Goal: Contribute content: Add original content to the website for others to see

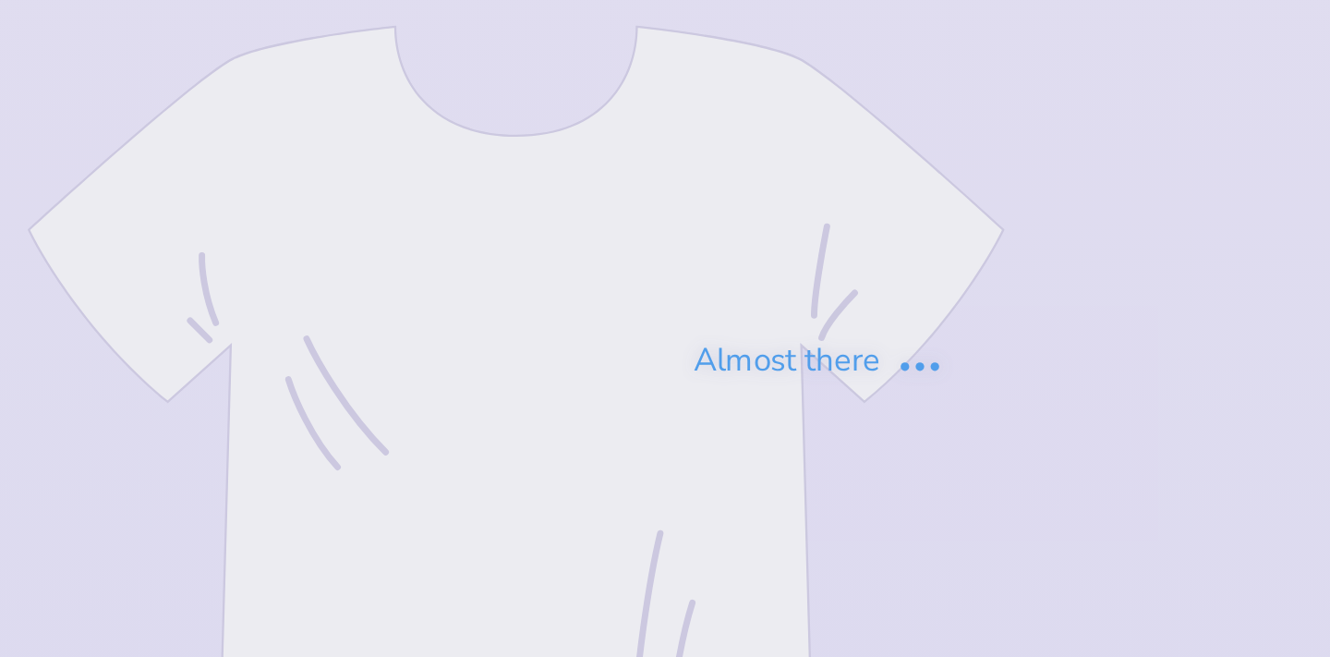
type input "PHC"
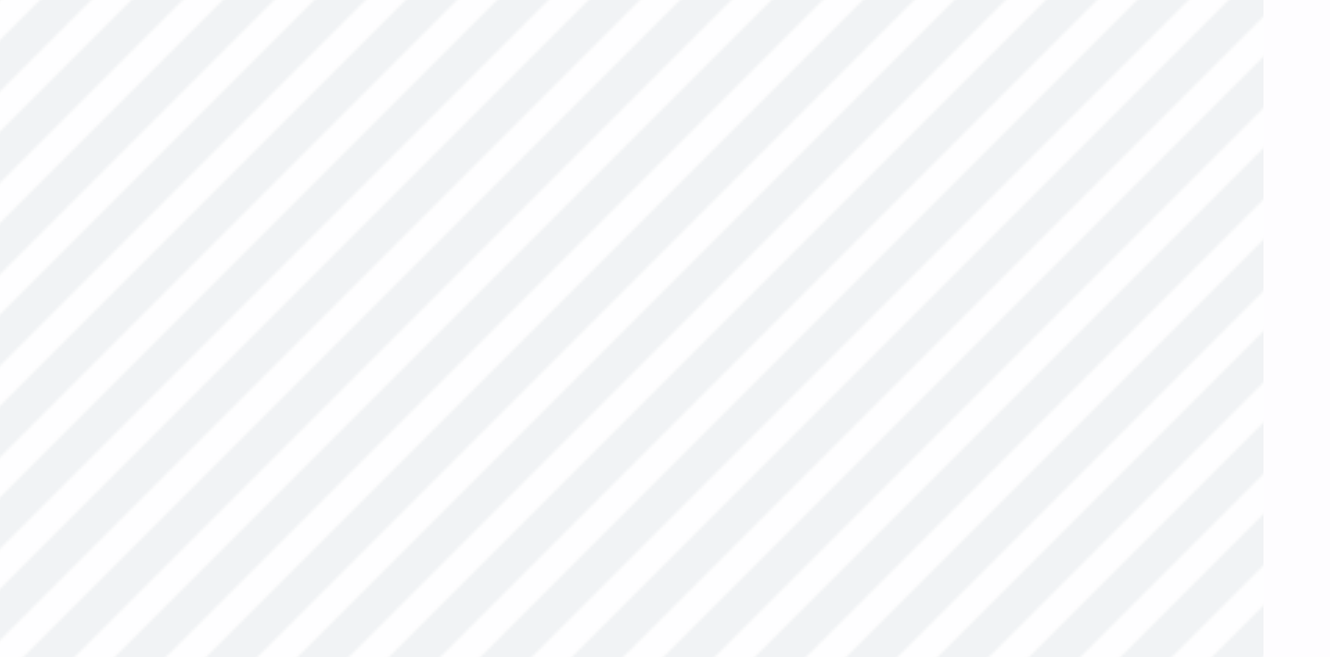
type textarea "x"
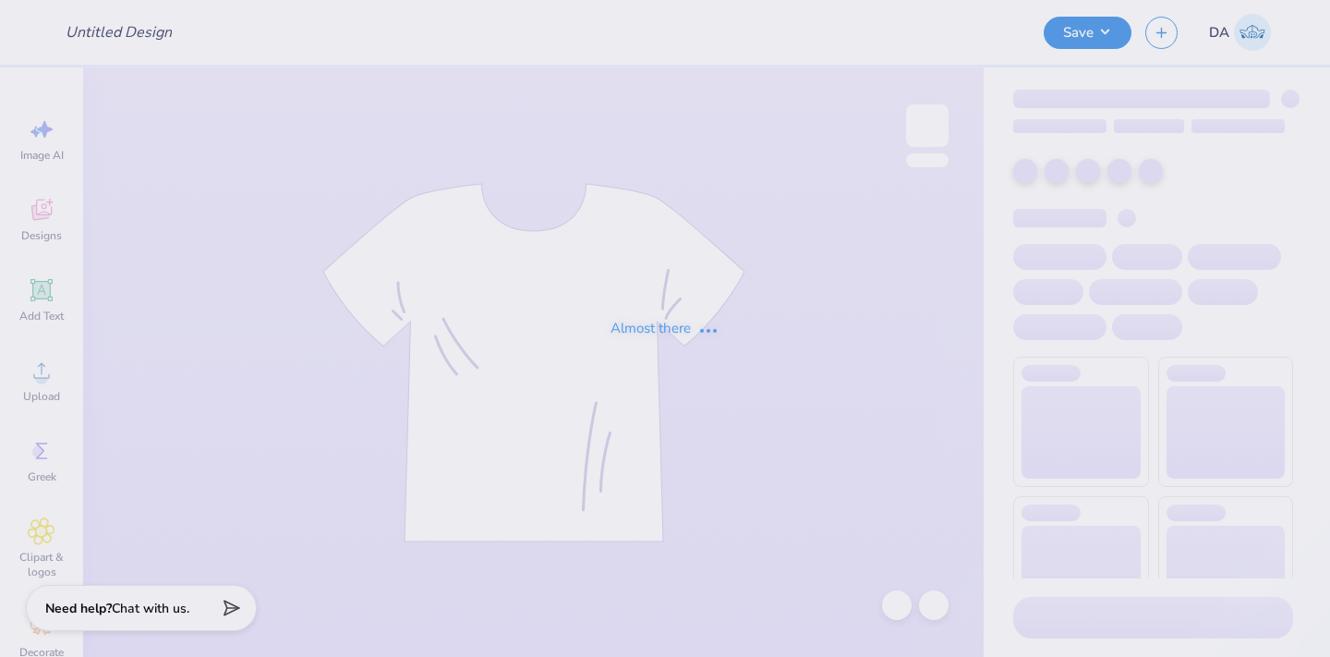
type input "Angeline Bui : University of Delaware"
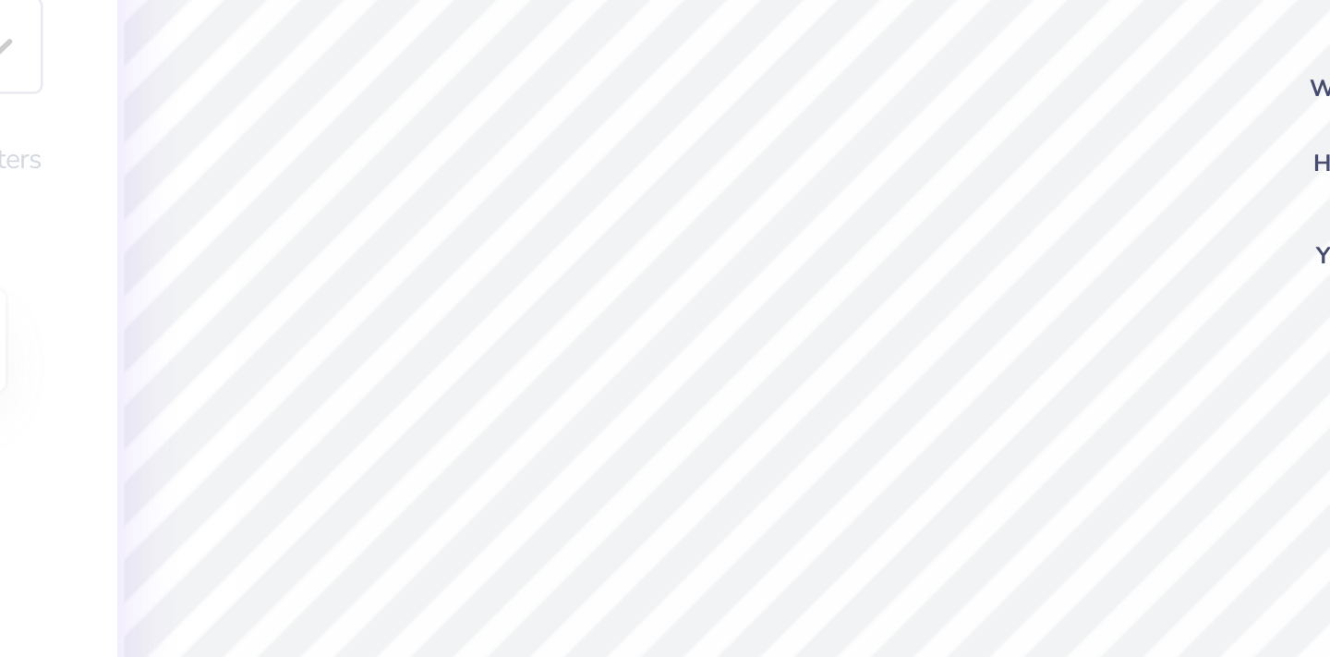
scroll to position [0, 2]
type textarea "AT THEUNIVERSITY OF DELAWARE"
type textarea "AT THE UNIVERSITY OF DELAWARE"
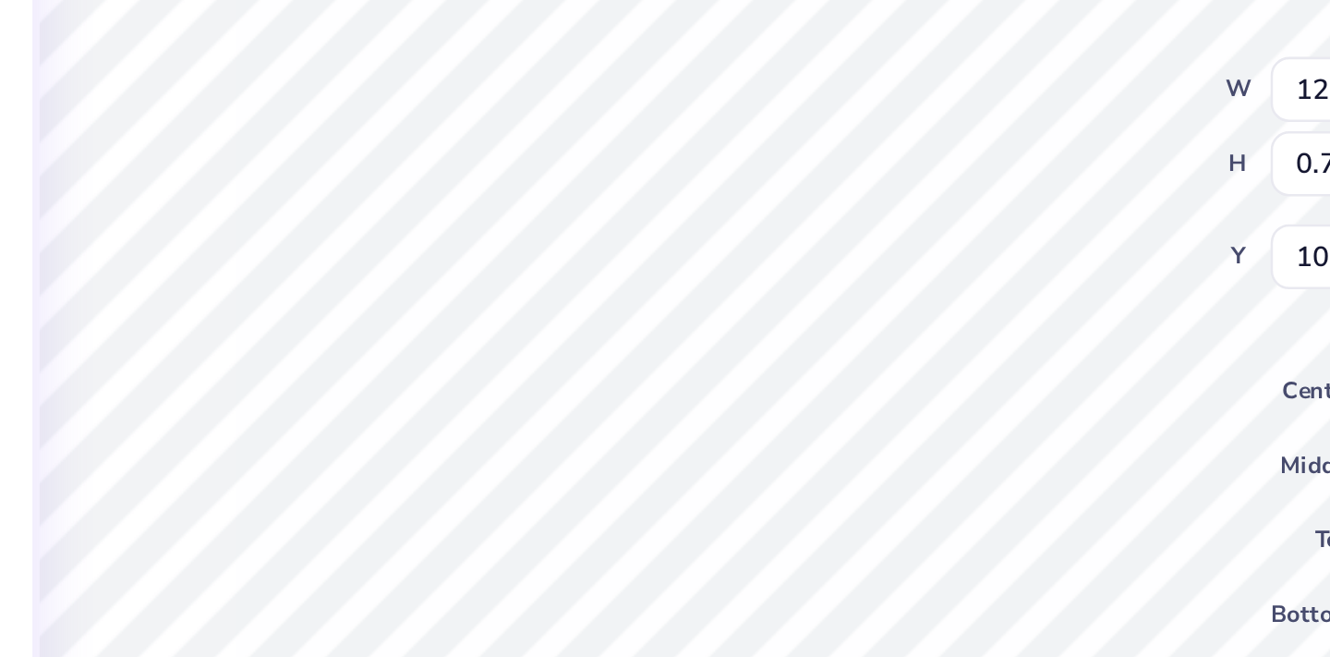
type input "0.42"
type input "0.43"
type input "11.27"
type input "12.59"
type input "0.75"
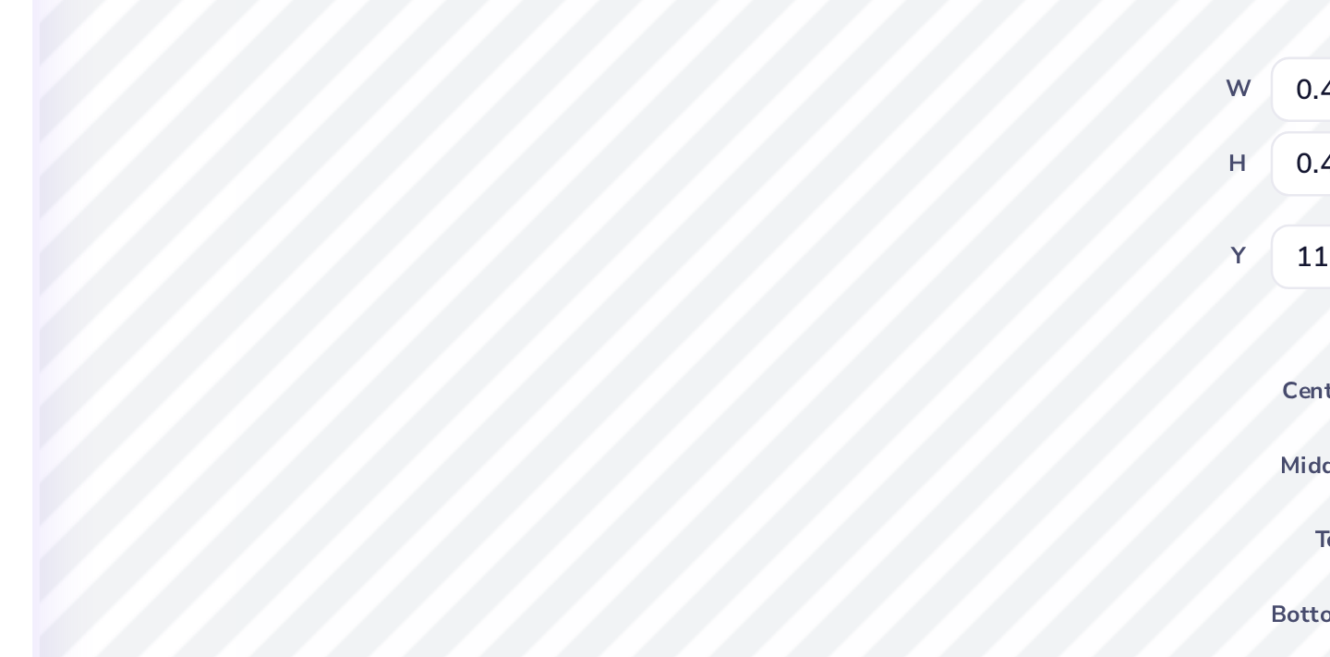
type input "11.75"
type input "0.42"
type input "0.43"
type input "11.53"
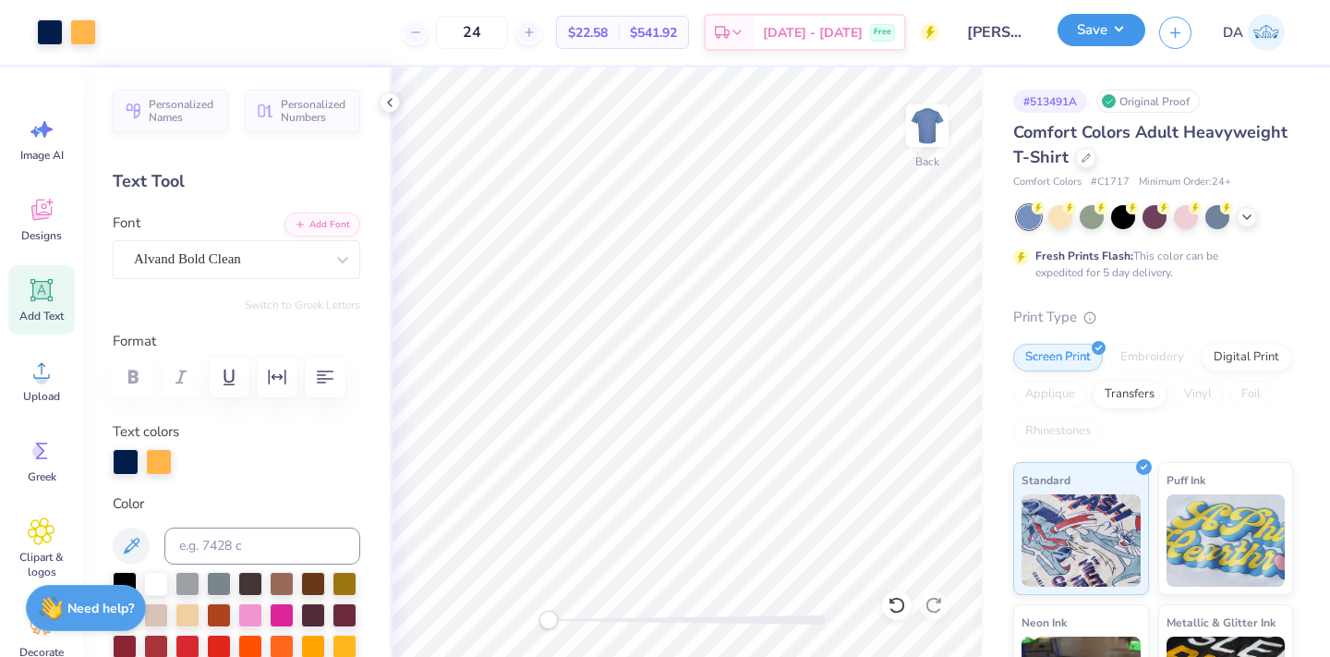
click at [1099, 32] on button "Save" at bounding box center [1102, 30] width 88 height 32
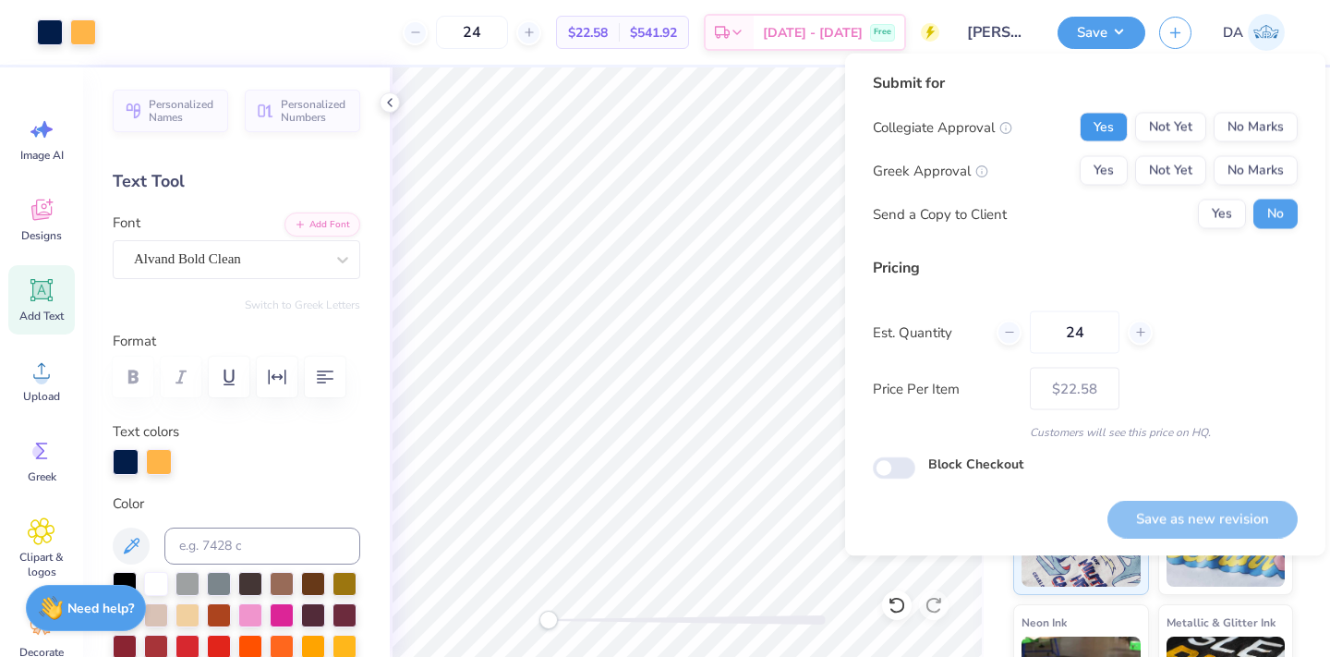
click at [1101, 124] on button "Yes" at bounding box center [1104, 128] width 48 height 30
click at [1213, 158] on div "Yes Not Yet No Marks" at bounding box center [1189, 171] width 218 height 30
click at [1246, 177] on button "No Marks" at bounding box center [1256, 171] width 84 height 30
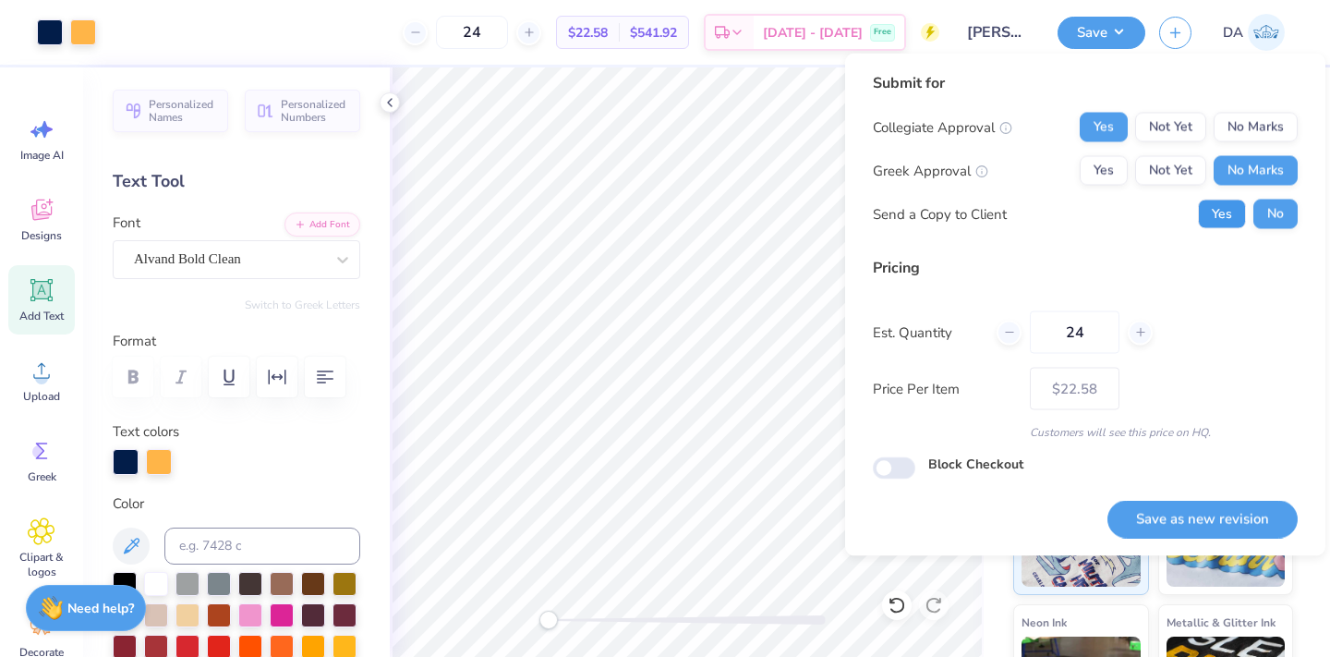
click at [1221, 224] on button "Yes" at bounding box center [1222, 215] width 48 height 30
click at [1176, 507] on button "Save as new revision" at bounding box center [1203, 519] width 190 height 38
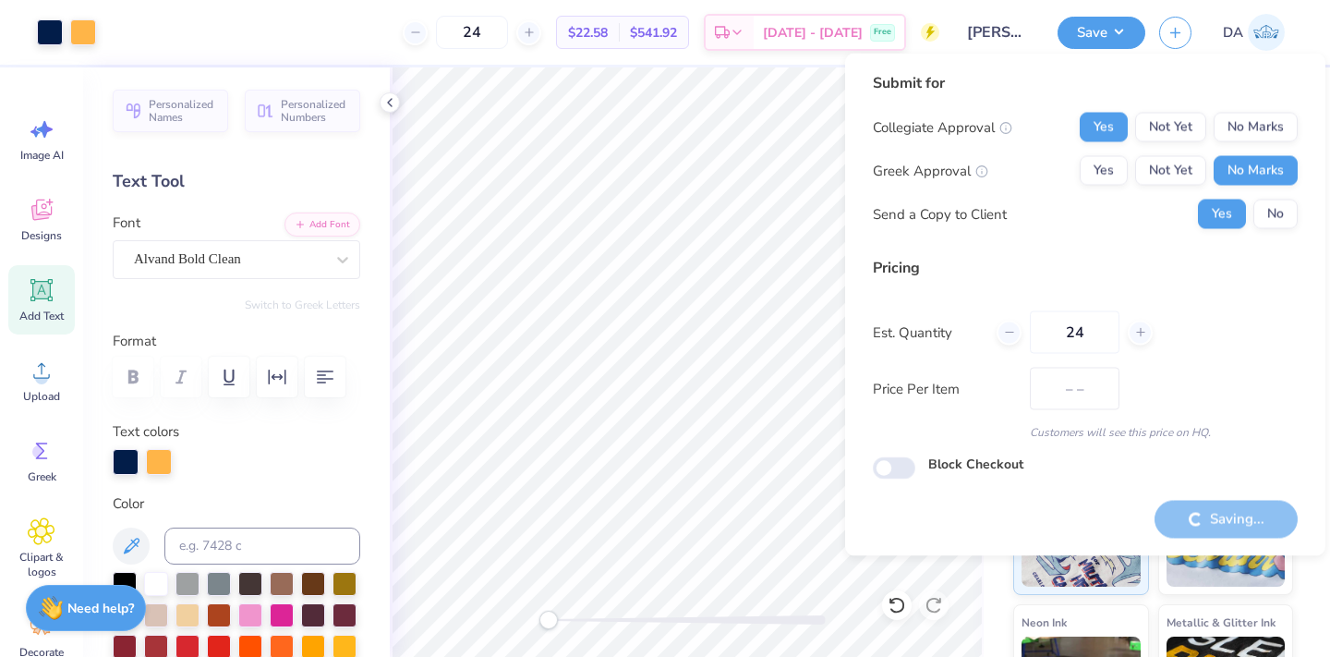
type input "$22.58"
